Goal: Find contact information: Find contact information

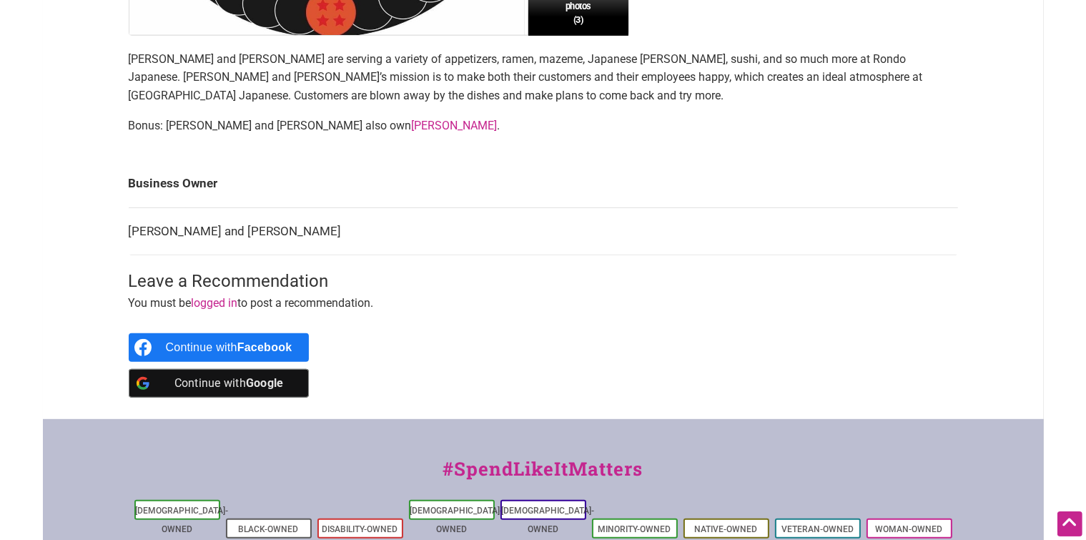
scroll to position [523, 0]
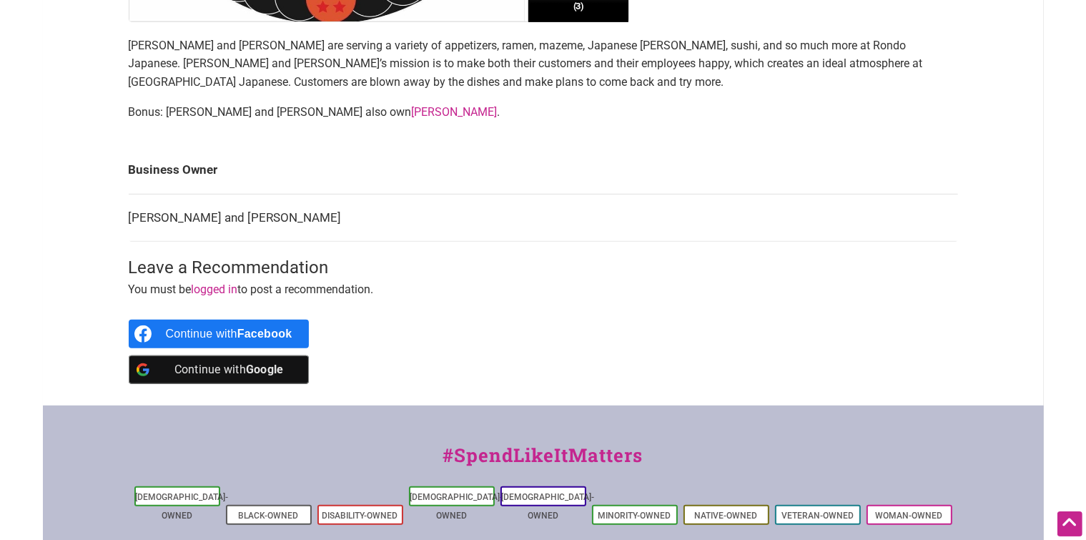
click at [149, 216] on td "[PERSON_NAME] and [PERSON_NAME]" at bounding box center [543, 218] width 829 height 48
copy td "[PERSON_NAME]"
click at [251, 216] on td "[PERSON_NAME] and [PERSON_NAME]" at bounding box center [543, 218] width 829 height 48
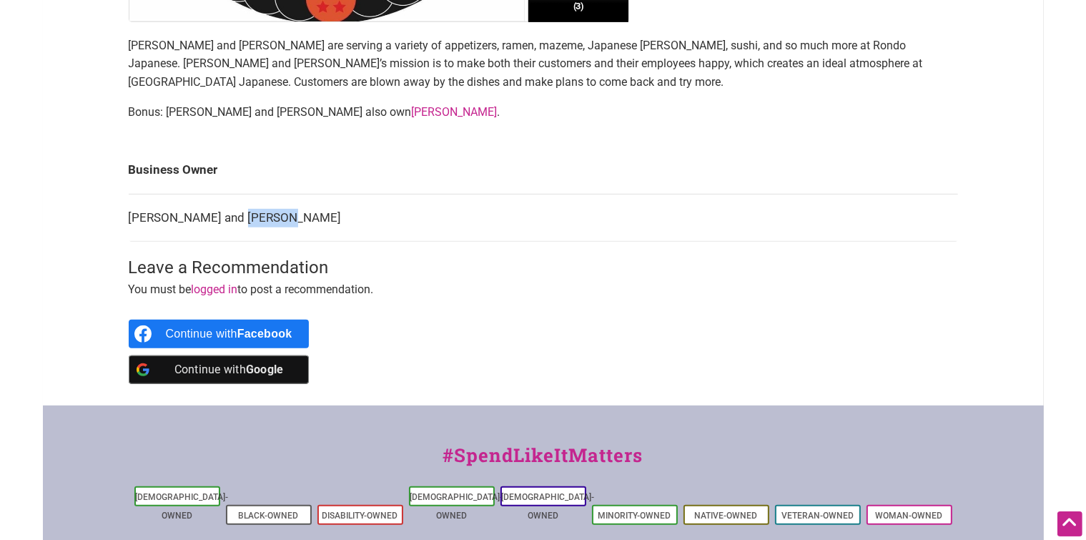
click at [251, 216] on td "[PERSON_NAME] and [PERSON_NAME]" at bounding box center [543, 218] width 829 height 48
copy td "Minoru"
click at [146, 214] on td "[PERSON_NAME] and [PERSON_NAME]" at bounding box center [543, 218] width 829 height 48
copy td "[PERSON_NAME]"
